Goal: Transaction & Acquisition: Purchase product/service

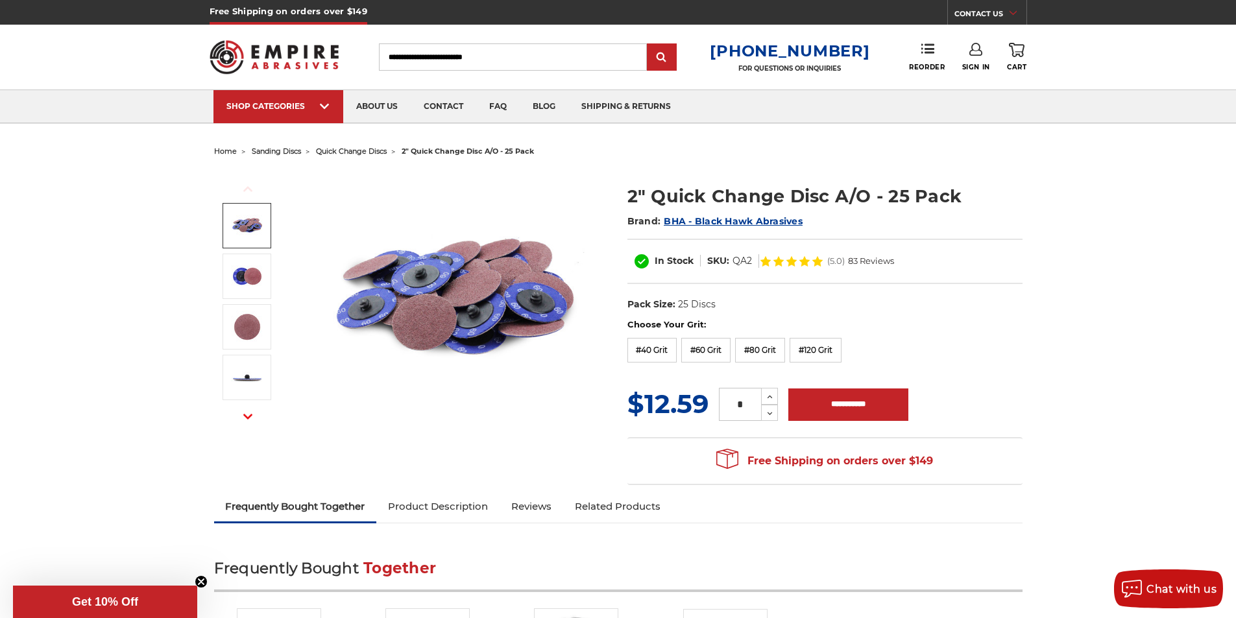
click at [369, 152] on span "quick change discs" at bounding box center [351, 151] width 71 height 9
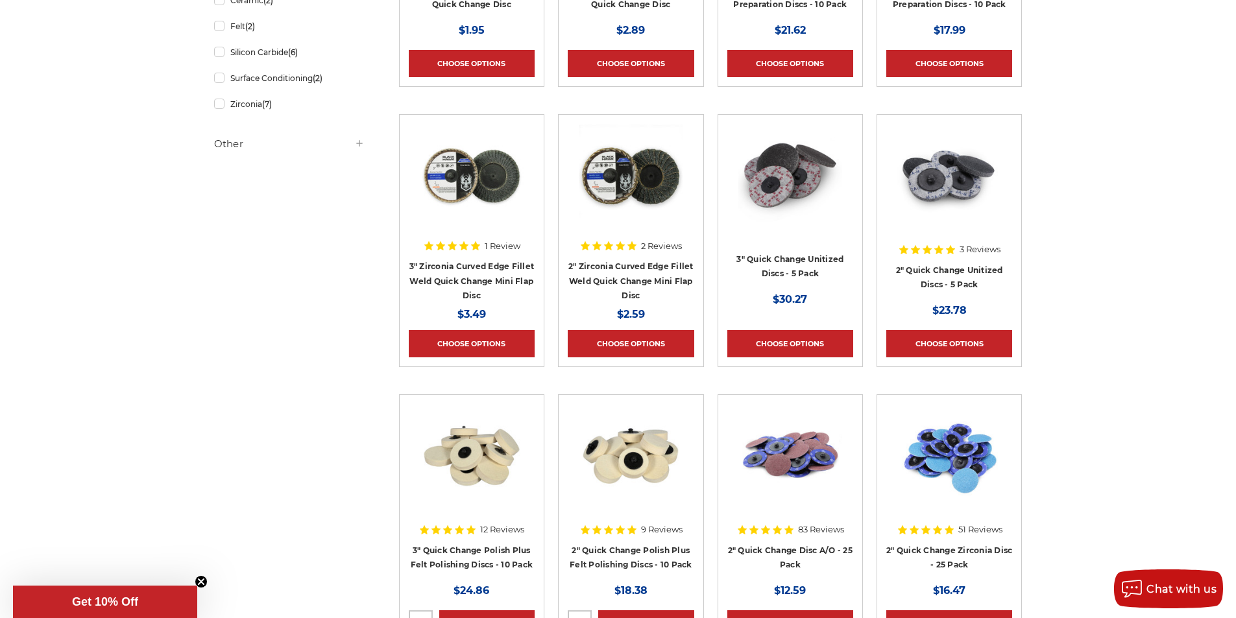
scroll to position [714, 0]
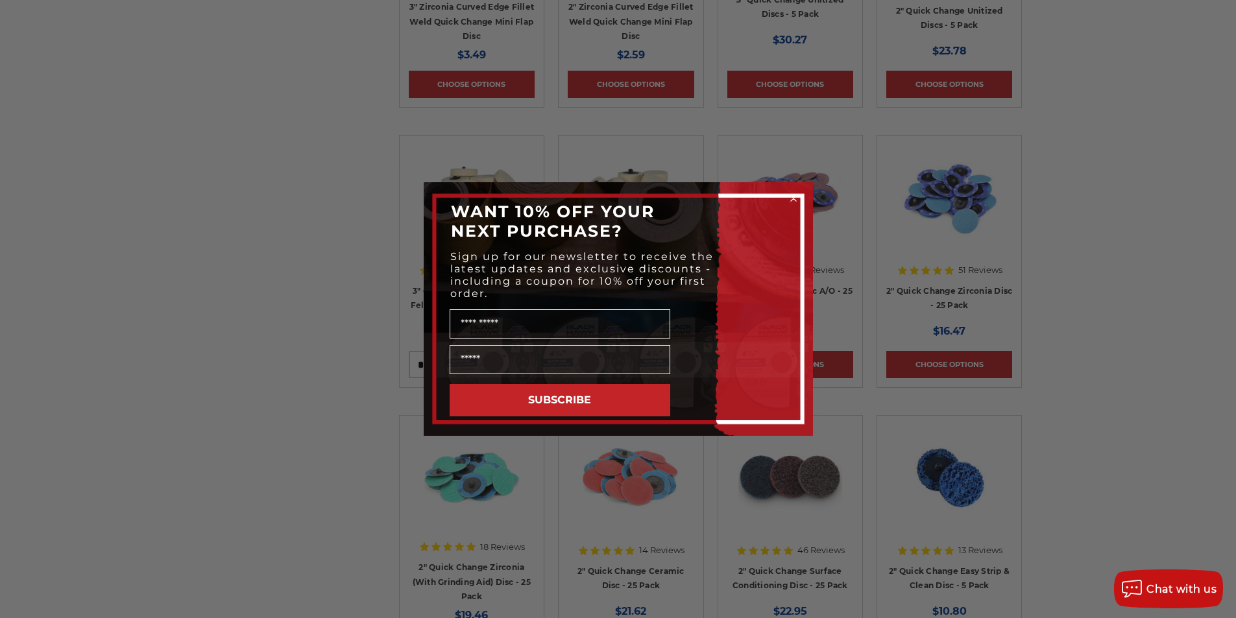
click at [792, 195] on circle "Close dialog" at bounding box center [793, 199] width 12 height 12
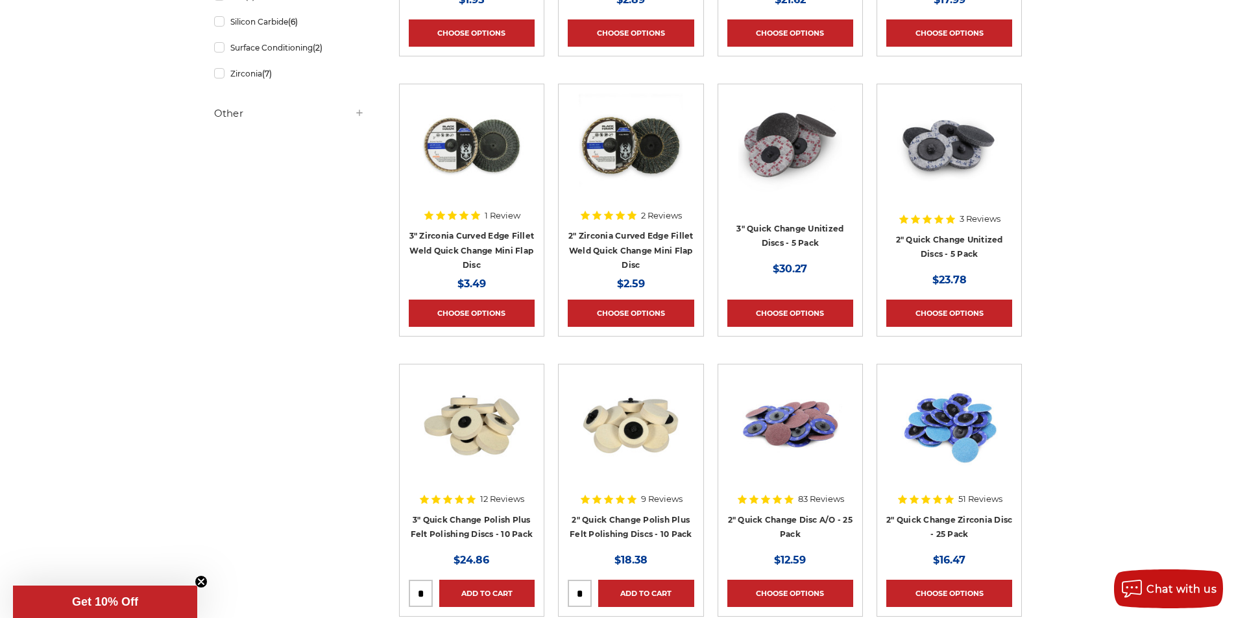
scroll to position [389, 0]
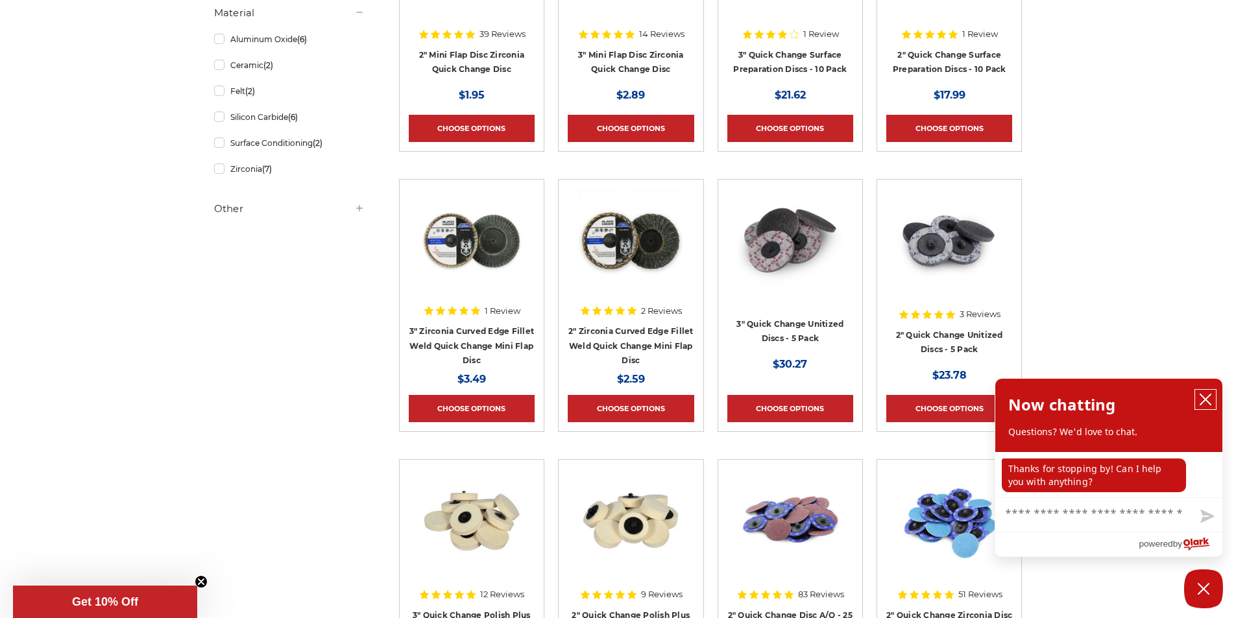
click at [1207, 396] on icon "close chatbox" at bounding box center [1205, 399] width 13 height 13
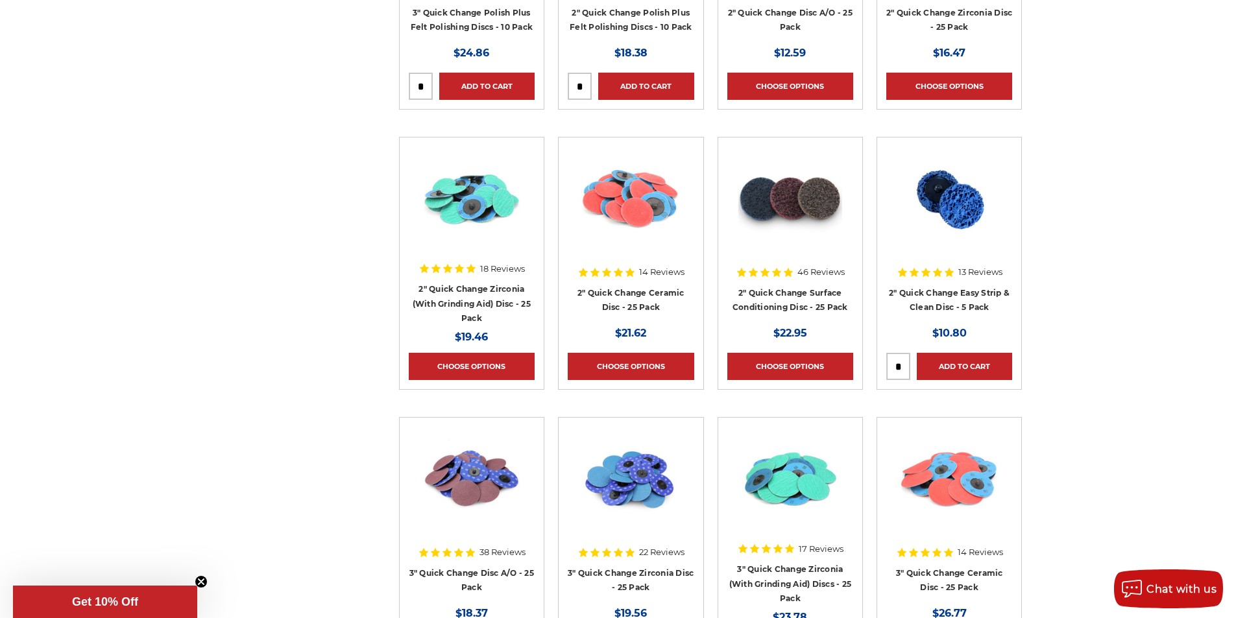
scroll to position [973, 0]
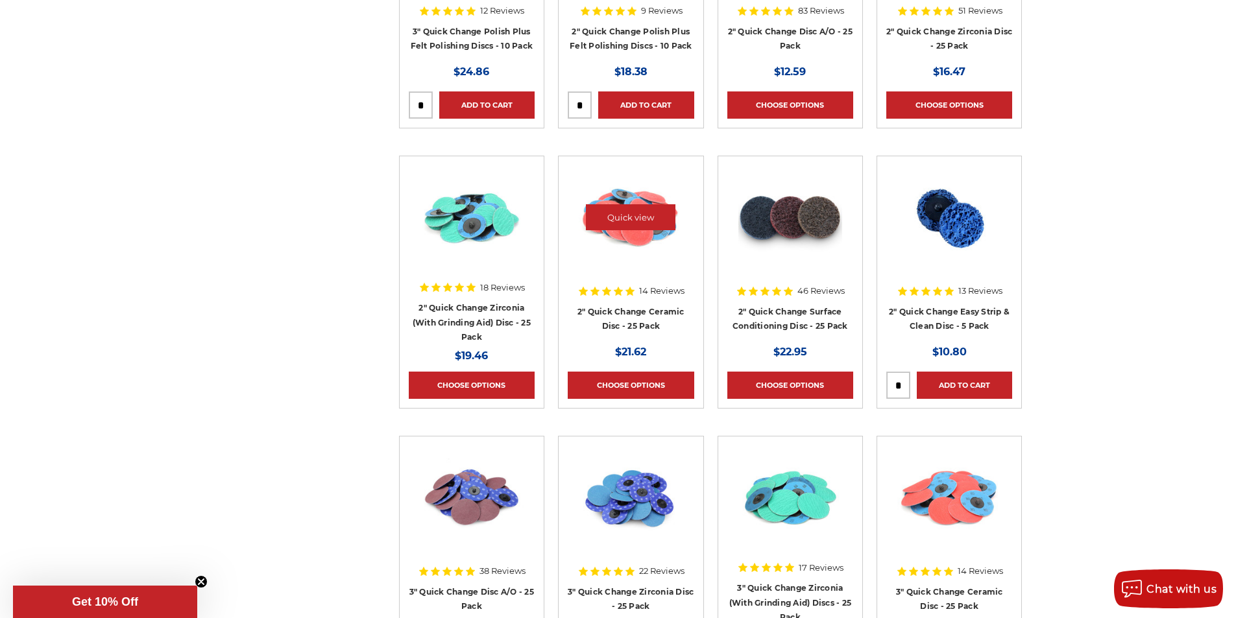
click at [618, 239] on img at bounding box center [631, 217] width 104 height 104
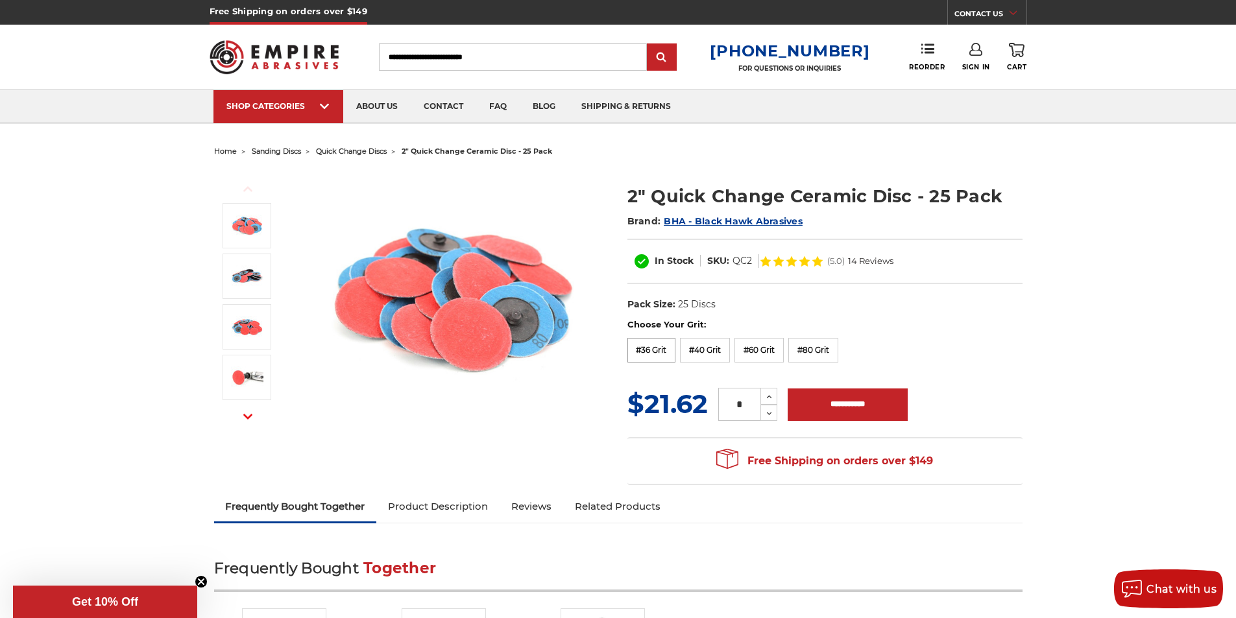
click at [650, 351] on label "#36 Grit" at bounding box center [651, 350] width 49 height 25
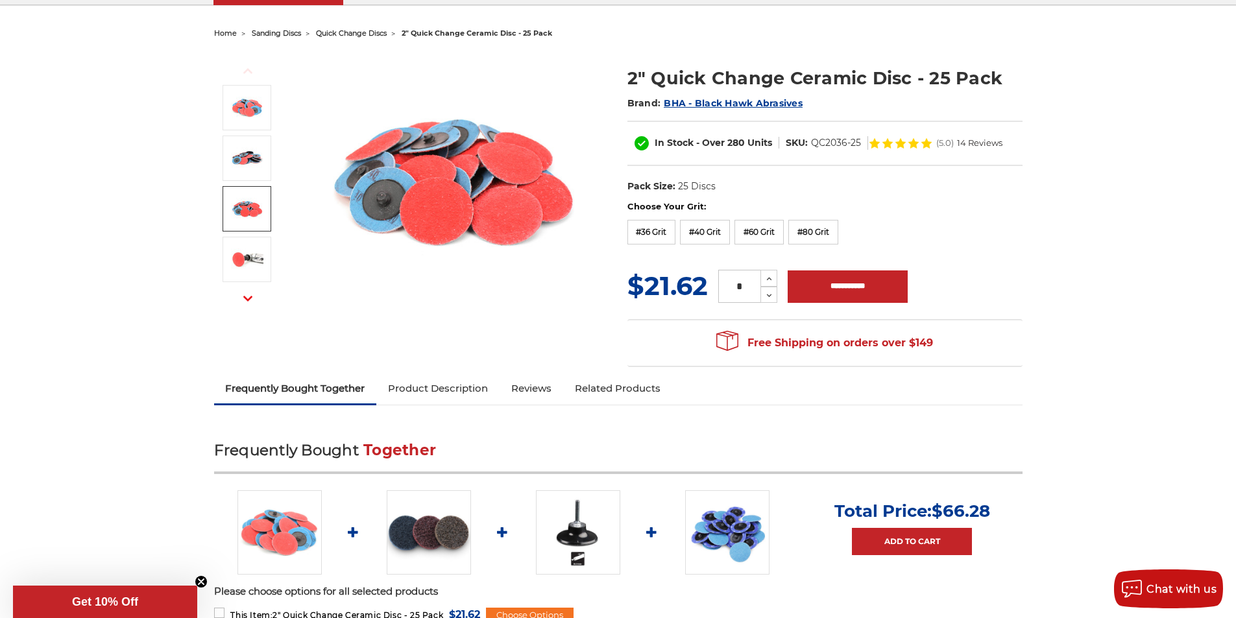
scroll to position [259, 0]
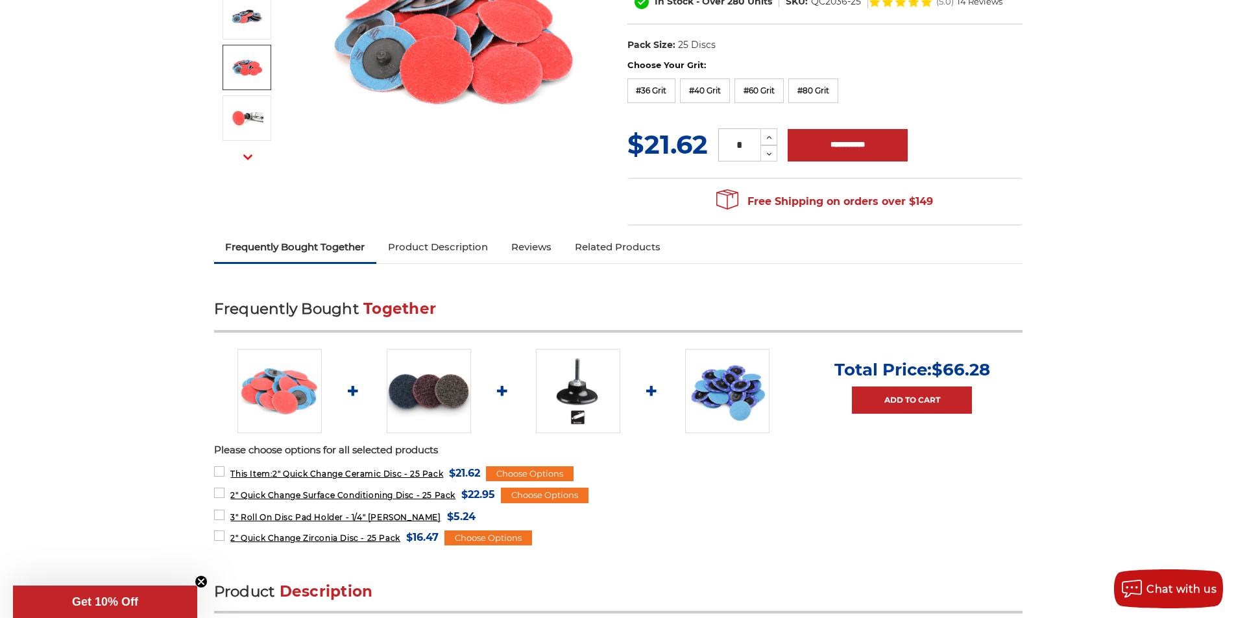
click at [438, 246] on link "Product Description" at bounding box center [437, 247] width 123 height 29
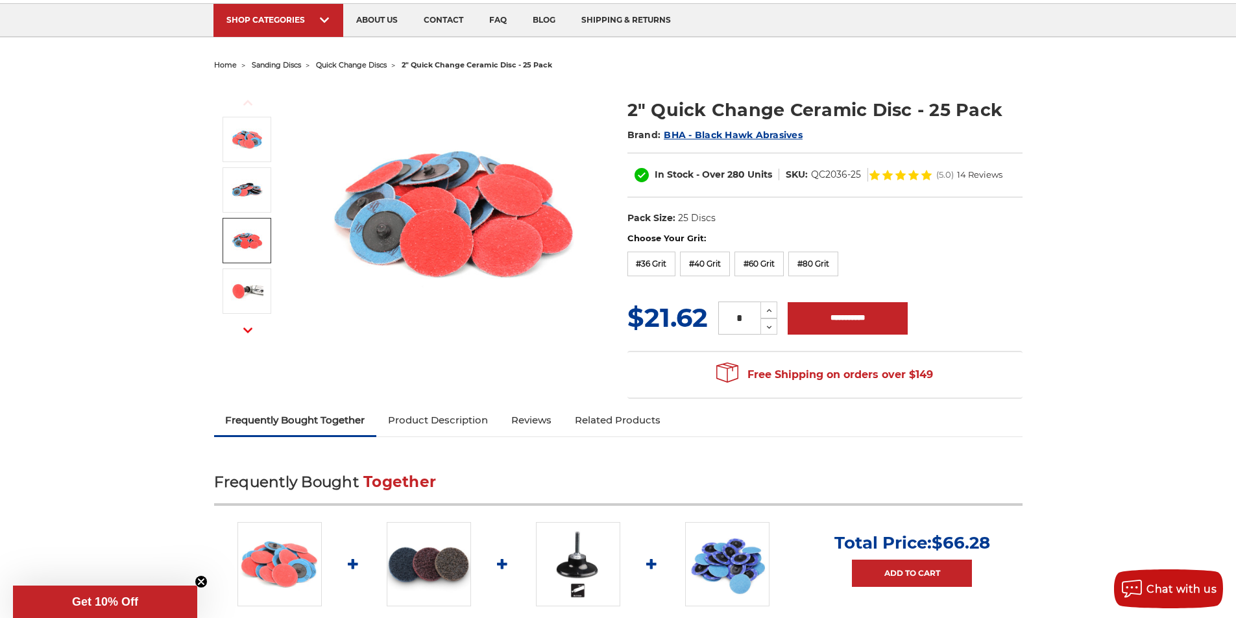
scroll to position [0, 0]
